Goal: Task Accomplishment & Management: Use online tool/utility

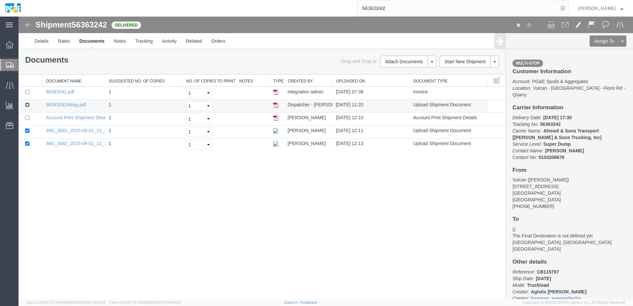
click at [28, 104] on input "checkbox" at bounding box center [27, 105] width 4 height 4
checkbox input "true"
click at [27, 91] on input "checkbox" at bounding box center [27, 92] width 4 height 4
checkbox input "true"
click at [401, 76] on link "Print Documents" at bounding box center [408, 73] width 58 height 10
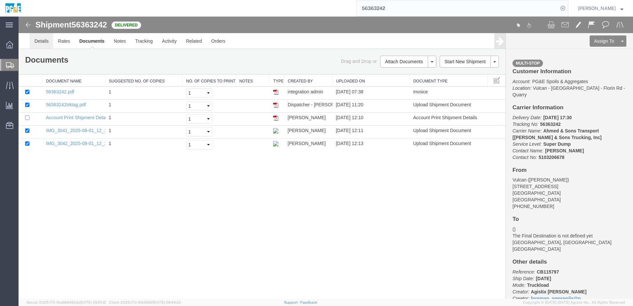
click at [37, 42] on link "Details" at bounding box center [42, 41] width 24 height 16
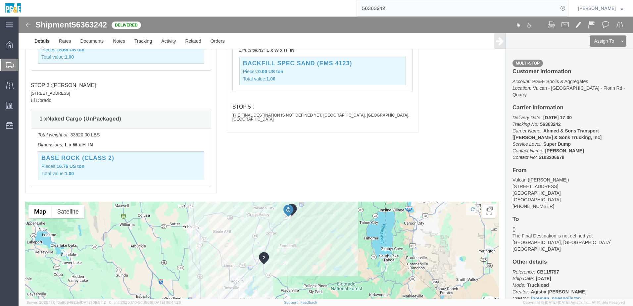
scroll to position [711, 0]
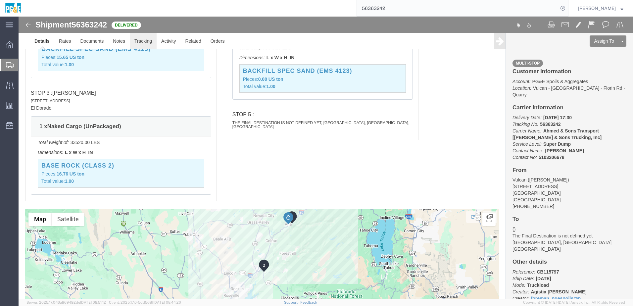
click link "Tracking"
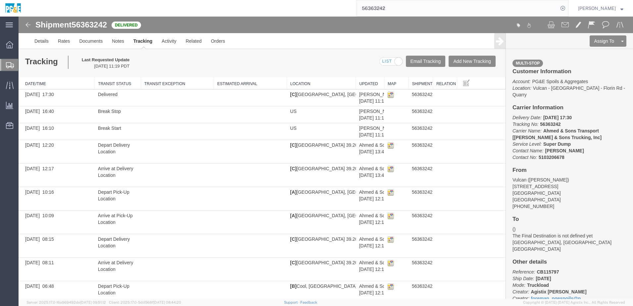
click at [374, 2] on input "56363242" at bounding box center [457, 8] width 201 height 16
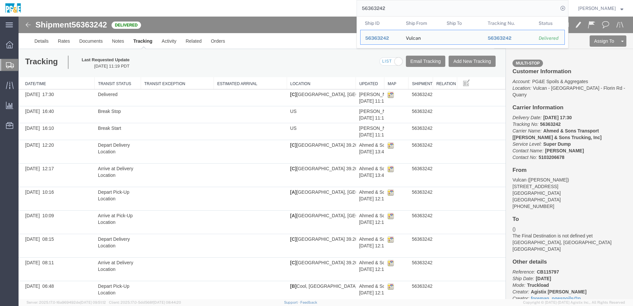
click at [374, 2] on input "56363242" at bounding box center [457, 8] width 201 height 16
paste input "4"
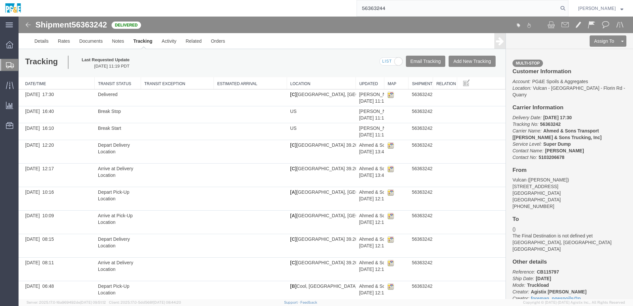
type input "56363244"
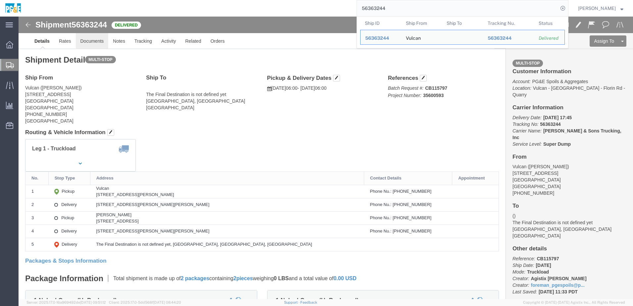
click link "Documents"
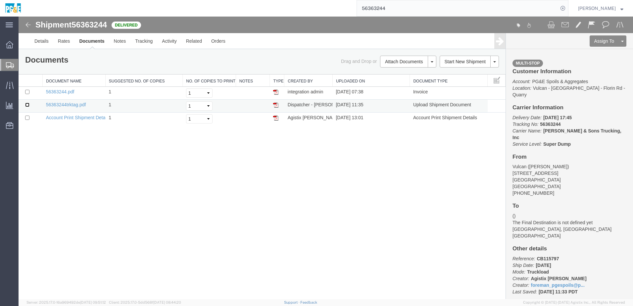
click at [26, 104] on input "checkbox" at bounding box center [27, 105] width 4 height 4
checkbox input "true"
click at [27, 95] on td at bounding box center [31, 93] width 24 height 13
click at [27, 91] on input "checkbox" at bounding box center [27, 92] width 4 height 4
checkbox input "true"
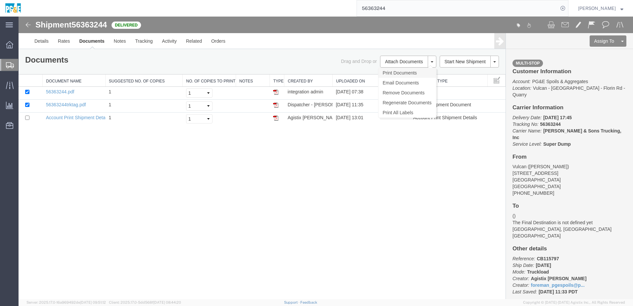
click at [414, 73] on link "Print Documents" at bounding box center [408, 73] width 58 height 10
click at [139, 44] on link "Tracking" at bounding box center [144, 41] width 27 height 16
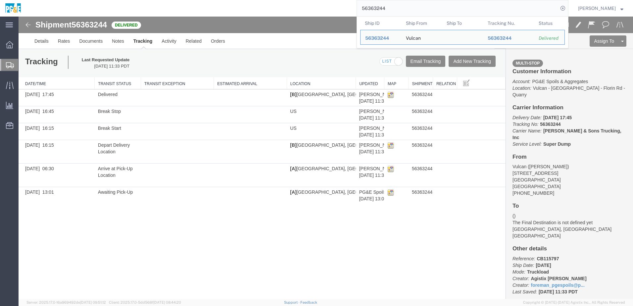
click at [385, 6] on input "56363244" at bounding box center [457, 8] width 201 height 16
paste input "7"
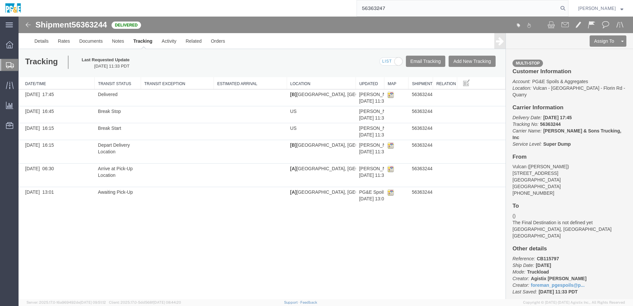
type input "56363247"
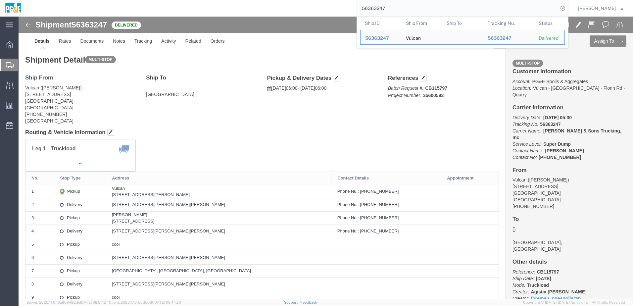
click h4 "Routing & Vehicle Information"
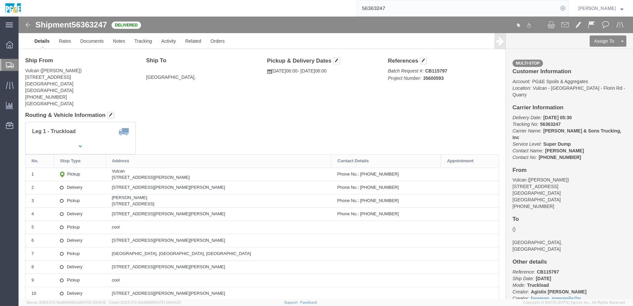
scroll to position [33, 0]
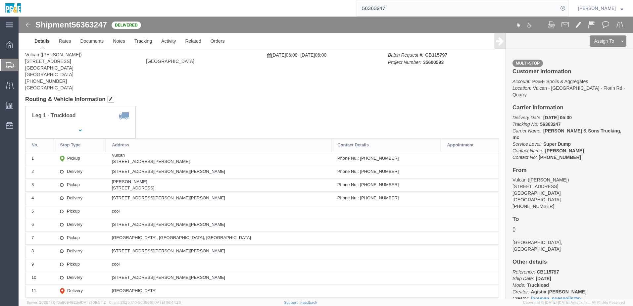
drag, startPoint x: 112, startPoint y: 145, endPoint x: 206, endPoint y: 143, distance: 93.8
click td "Vulcan [STREET_ADDRESS]"
copy div "[STREET_ADDRESS][PERSON_NAME]"
drag, startPoint x: 112, startPoint y: 153, endPoint x: 178, endPoint y: 153, distance: 65.9
click td "[STREET_ADDRESS][PERSON_NAME][PERSON_NAME]"
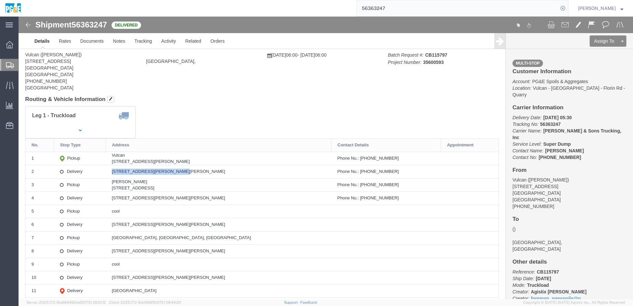
copy div "[STREET_ADDRESS][PERSON_NAME][PERSON_NAME]"
click div "Leg 1 - Truckload Vehicle 1: Super Dump Number of trucks: 1"
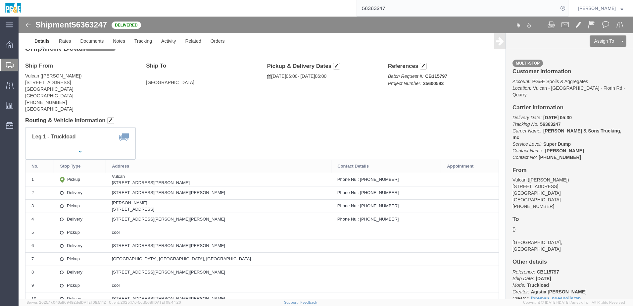
scroll to position [0, 0]
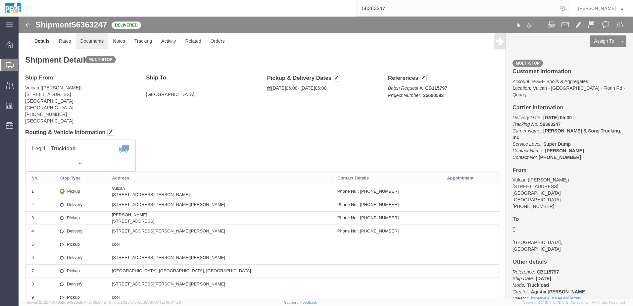
click link "Documents"
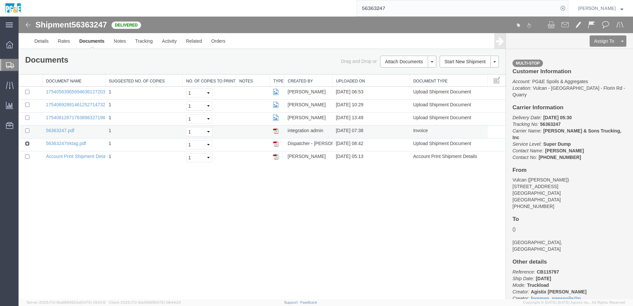
drag, startPoint x: 27, startPoint y: 144, endPoint x: 29, endPoint y: 136, distance: 8.8
click at [27, 144] on input "checkbox" at bounding box center [27, 143] width 4 height 4
checkbox input "true"
click at [24, 131] on td at bounding box center [31, 132] width 24 height 13
click at [29, 130] on input "checkbox" at bounding box center [27, 131] width 4 height 4
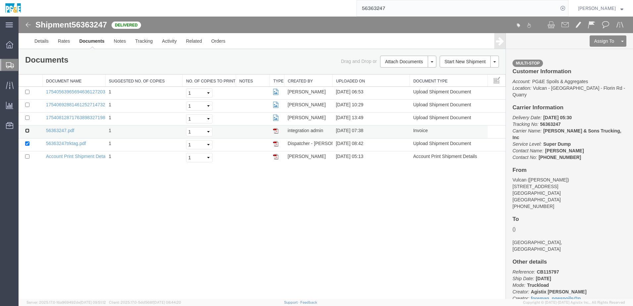
checkbox input "true"
click at [28, 115] on td at bounding box center [31, 119] width 24 height 13
click at [28, 118] on input "checkbox" at bounding box center [27, 118] width 4 height 4
checkbox input "true"
click at [27, 104] on input "checkbox" at bounding box center [27, 105] width 4 height 4
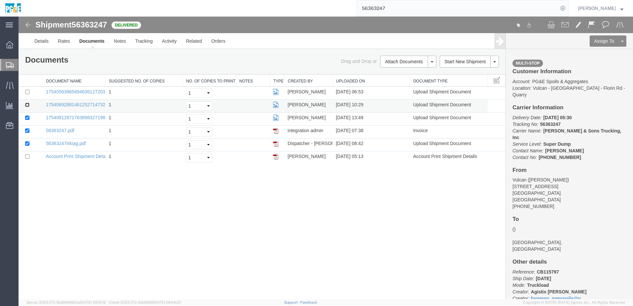
checkbox input "true"
click at [27, 92] on input "checkbox" at bounding box center [27, 92] width 4 height 4
checkbox input "true"
click at [413, 73] on link "Print Documents" at bounding box center [408, 73] width 58 height 10
click at [143, 41] on link "Tracking" at bounding box center [144, 41] width 27 height 16
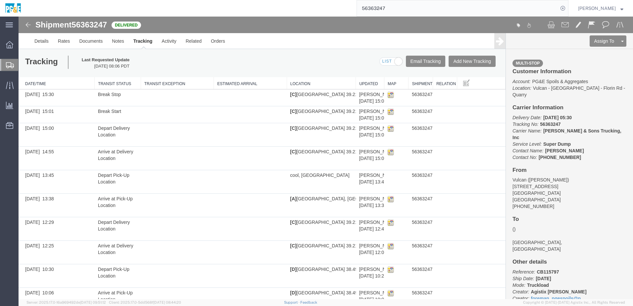
click at [378, 8] on input "56363247" at bounding box center [457, 8] width 201 height 16
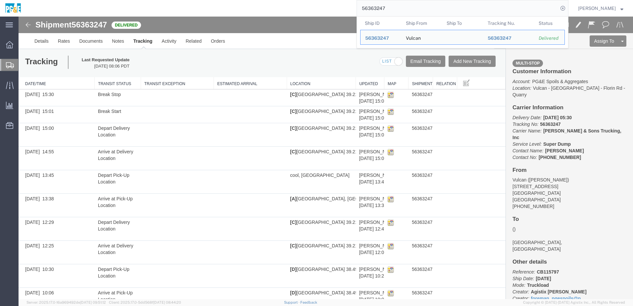
click at [378, 8] on input "56363247" at bounding box center [457, 8] width 201 height 16
paste input "9"
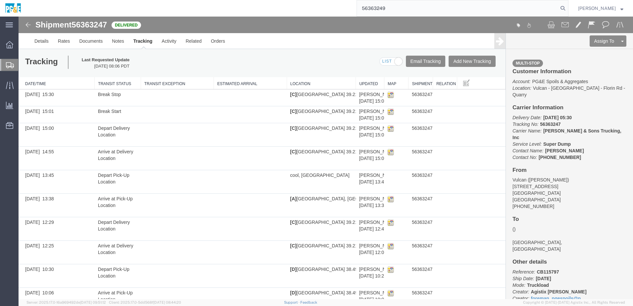
type input "56363249"
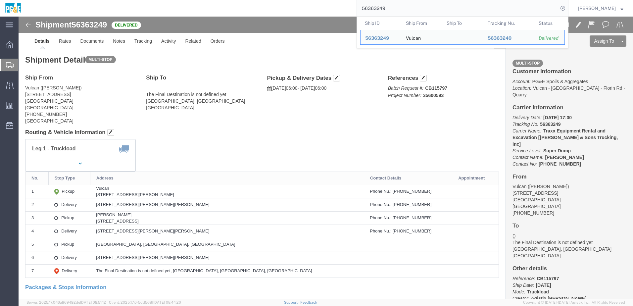
click div "Shipment Detail Multi-stop Ship From Vulcan ([PERSON_NAME]) [STREET_ADDRESS] [P…"
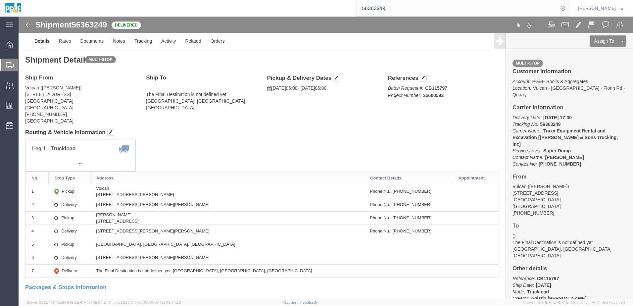
drag, startPoint x: 184, startPoint y: 134, endPoint x: 193, endPoint y: 133, distance: 9.7
click div "Leg 1 - Truckload Vehicle 1: Super Dump Number of trucks: 1"
click link "Documents"
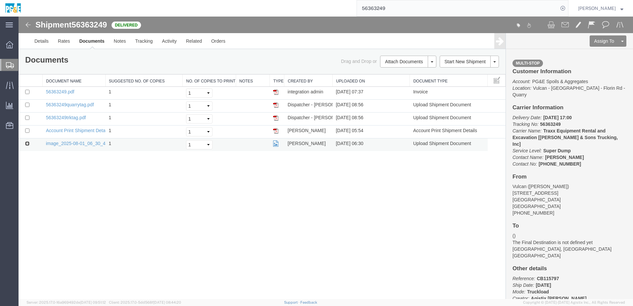
click at [26, 144] on input "checkbox" at bounding box center [27, 143] width 4 height 4
checkbox input "true"
click at [27, 117] on input "checkbox" at bounding box center [27, 118] width 4 height 4
checkbox input "true"
click at [27, 105] on input "checkbox" at bounding box center [27, 105] width 4 height 4
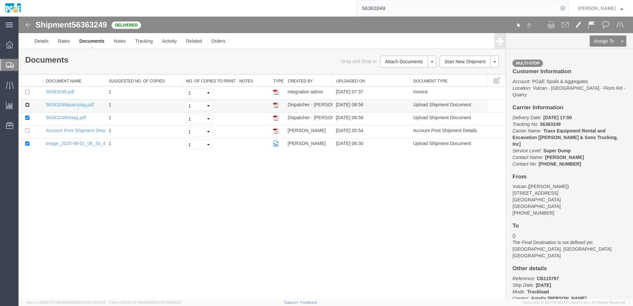
checkbox input "true"
click at [27, 93] on input "checkbox" at bounding box center [27, 92] width 4 height 4
checkbox input "true"
click at [399, 77] on link "Print Documents" at bounding box center [408, 73] width 58 height 10
click at [146, 47] on link "Tracking" at bounding box center [144, 41] width 27 height 16
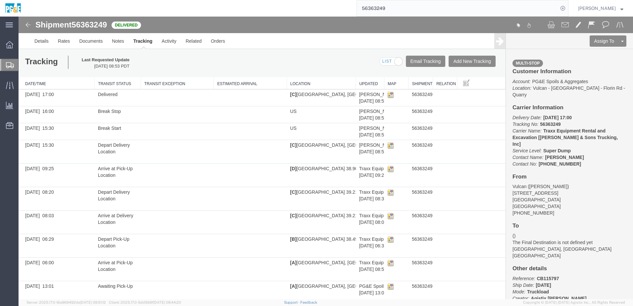
click at [383, 8] on input "56363249" at bounding box center [457, 8] width 201 height 16
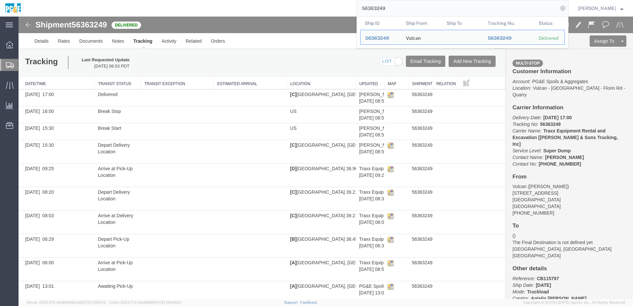
click at [383, 8] on input "56363249" at bounding box center [457, 8] width 201 height 16
paste input "398"
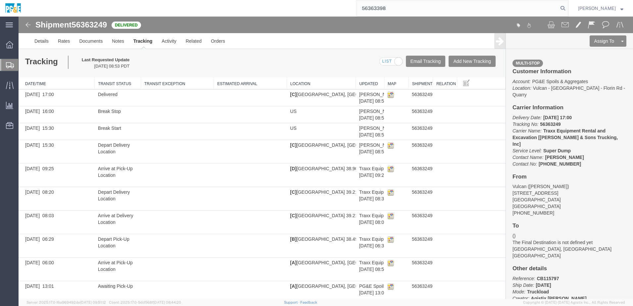
type input "56363398"
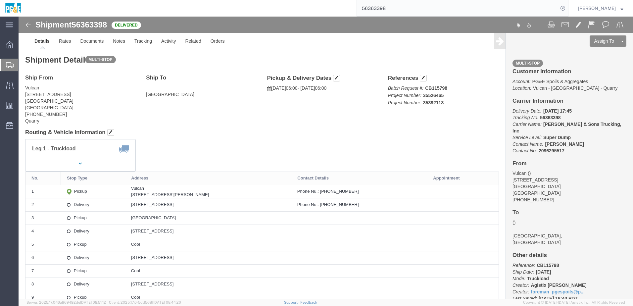
click div "Ship From Vulcan [STREET_ADDRESS] [PHONE_NUMBER] Quarry Ship To [GEOGRAPHIC_DAT…"
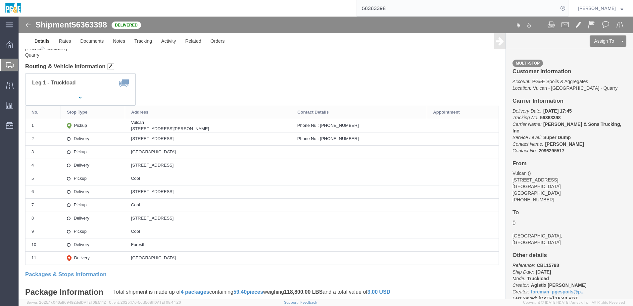
scroll to position [66, 0]
drag, startPoint x: 107, startPoint y: 113, endPoint x: 200, endPoint y: 112, distance: 93.8
click td "Vulcan [STREET_ADDRESS]"
copy div "[STREET_ADDRESS][PERSON_NAME]"
drag, startPoint x: 105, startPoint y: 122, endPoint x: 192, endPoint y: 118, distance: 87.6
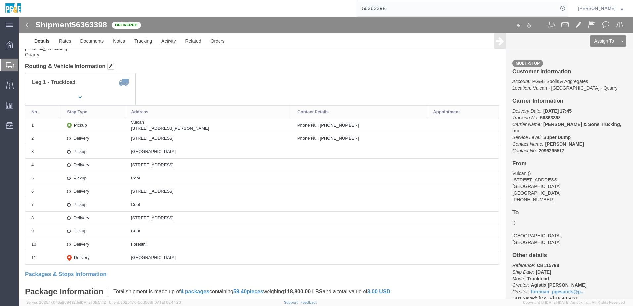
click td "[STREET_ADDRESS]"
copy div "[STREET_ADDRESS]"
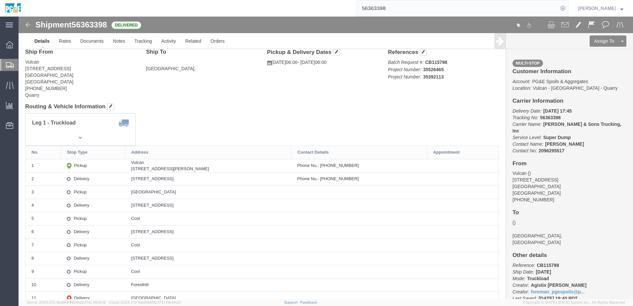
scroll to position [0, 0]
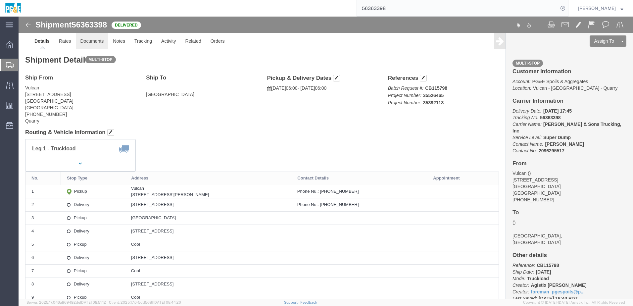
click link "Documents"
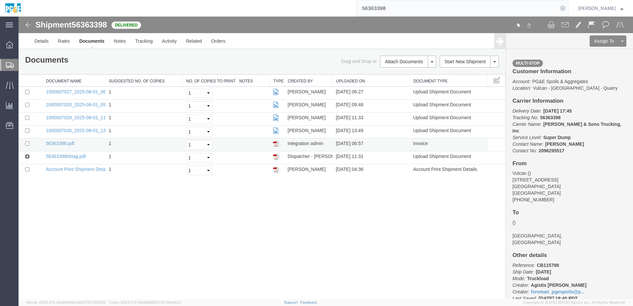
drag, startPoint x: 27, startPoint y: 156, endPoint x: 29, endPoint y: 148, distance: 7.9
click at [27, 154] on input "checkbox" at bounding box center [27, 156] width 4 height 4
checkbox input "true"
drag, startPoint x: 28, startPoint y: 143, endPoint x: 29, endPoint y: 139, distance: 4.2
click at [28, 143] on input "checkbox" at bounding box center [27, 143] width 4 height 4
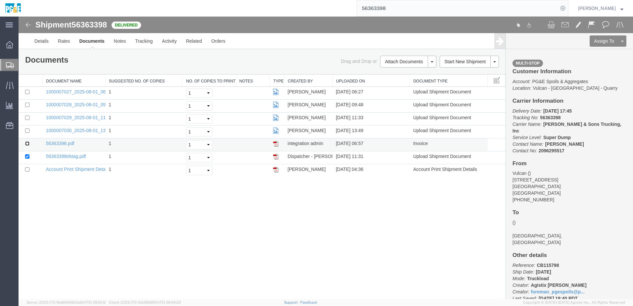
checkbox input "true"
click at [26, 132] on td at bounding box center [31, 132] width 24 height 13
click at [27, 130] on input "checkbox" at bounding box center [27, 131] width 4 height 4
checkbox input "true"
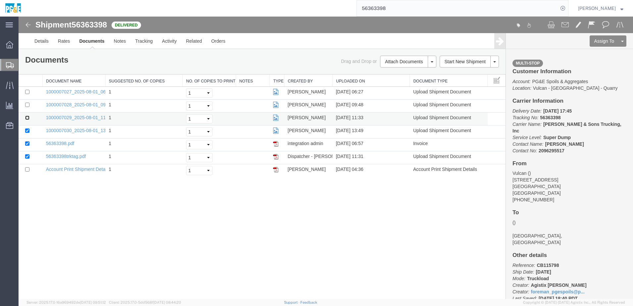
click at [27, 118] on input "checkbox" at bounding box center [27, 118] width 4 height 4
checkbox input "true"
click at [27, 105] on input "checkbox" at bounding box center [27, 105] width 4 height 4
checkbox input "true"
click at [28, 93] on input "checkbox" at bounding box center [27, 92] width 4 height 4
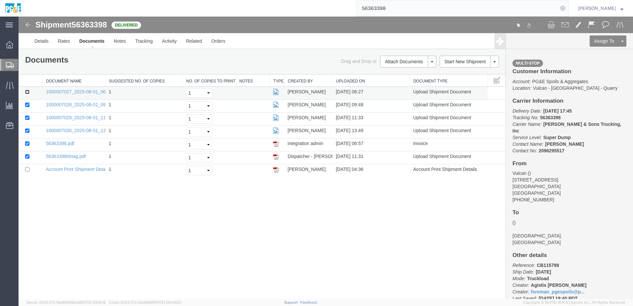
checkbox input "true"
click at [404, 71] on link "Print Documents" at bounding box center [408, 73] width 58 height 10
click at [148, 44] on link "Tracking" at bounding box center [144, 41] width 27 height 16
